Goal: Task Accomplishment & Management: Use online tool/utility

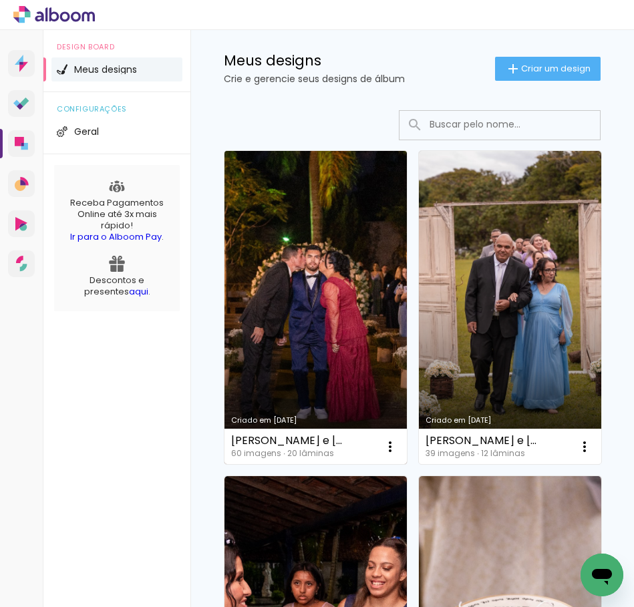
click at [337, 250] on link "Criado em 11/08/25" at bounding box center [315, 307] width 182 height 313
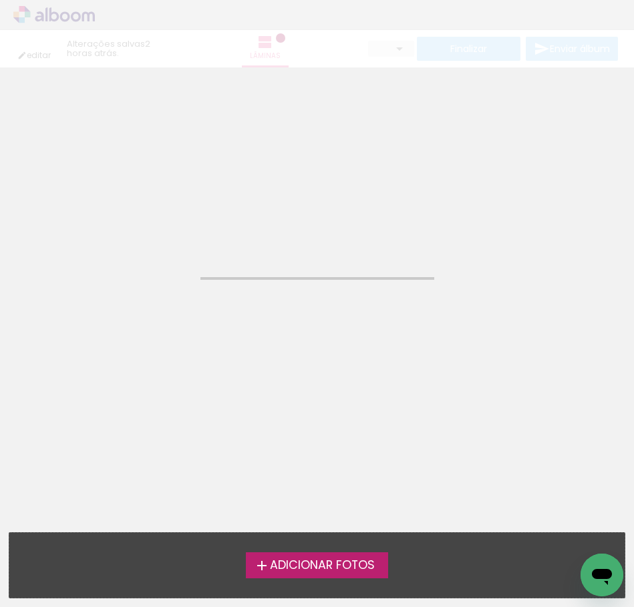
click at [337, 250] on neon-animated-pages "Confirmar Cancelar" at bounding box center [317, 337] width 634 height 540
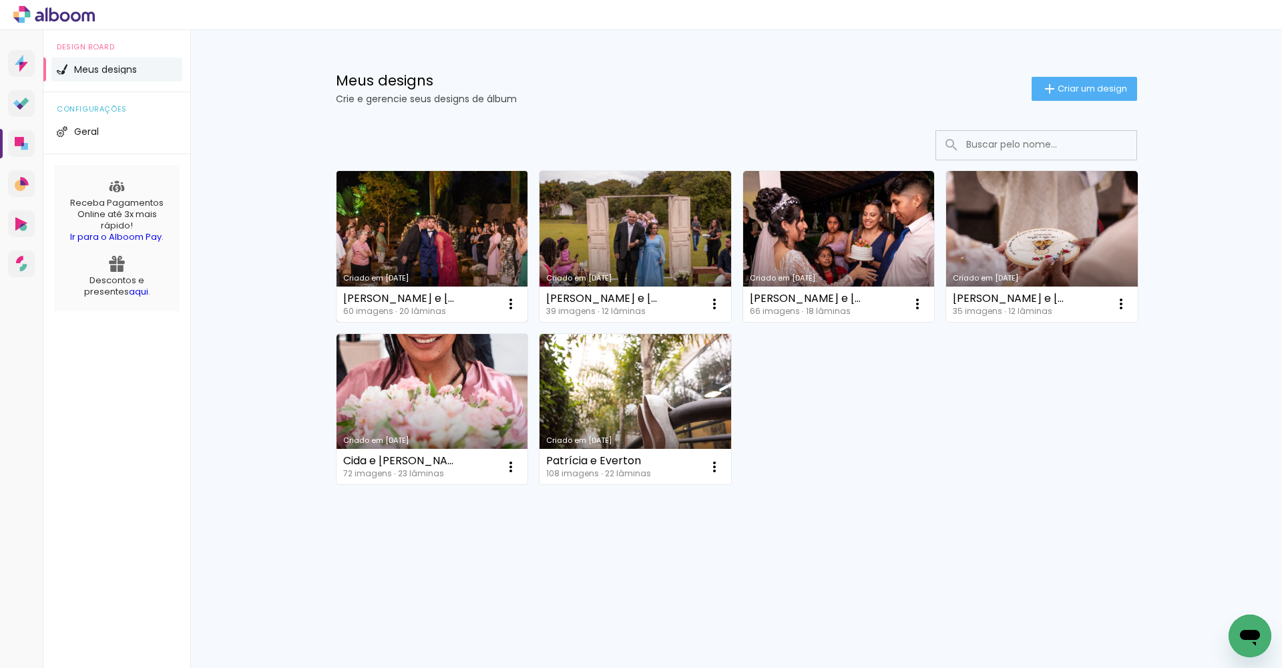
click at [404, 266] on link "Criado em [DATE]" at bounding box center [433, 246] width 192 height 151
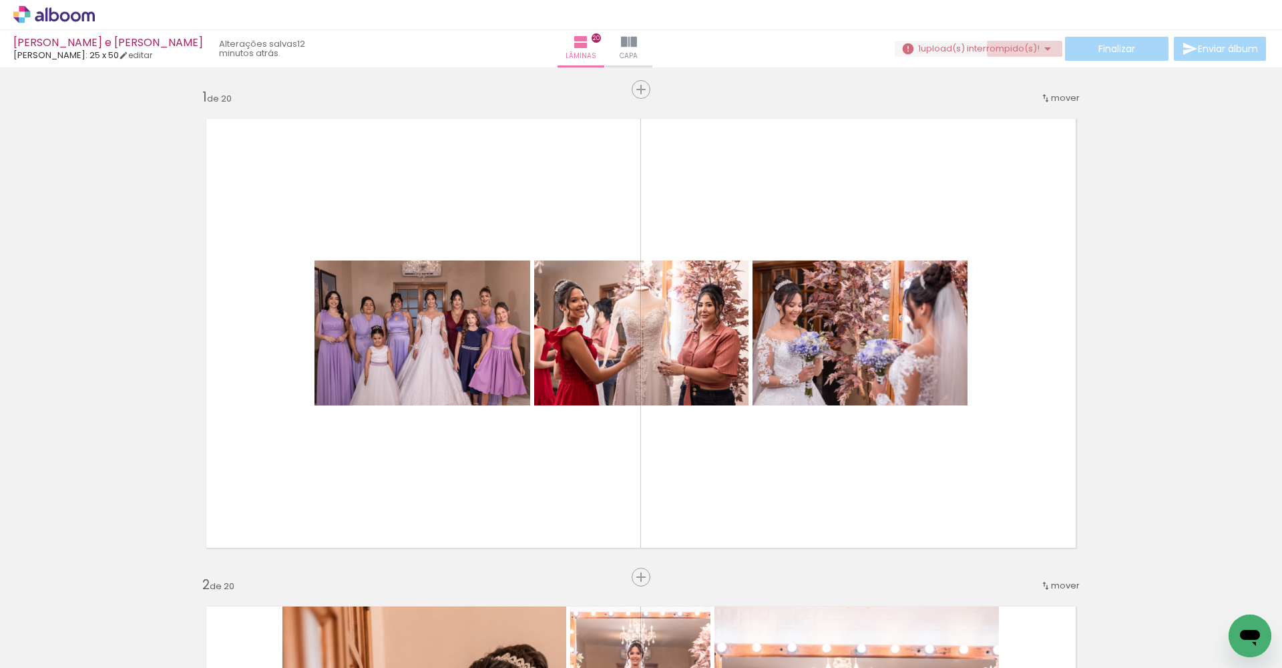
click at [1026, 49] on span "upload(s) interrompido(s)!" at bounding box center [980, 48] width 119 height 13
click at [0, 0] on slot "Buscar arquivos interrompidos" at bounding box center [0, 0] width 0 height 0
